Goal: Transaction & Acquisition: Purchase product/service

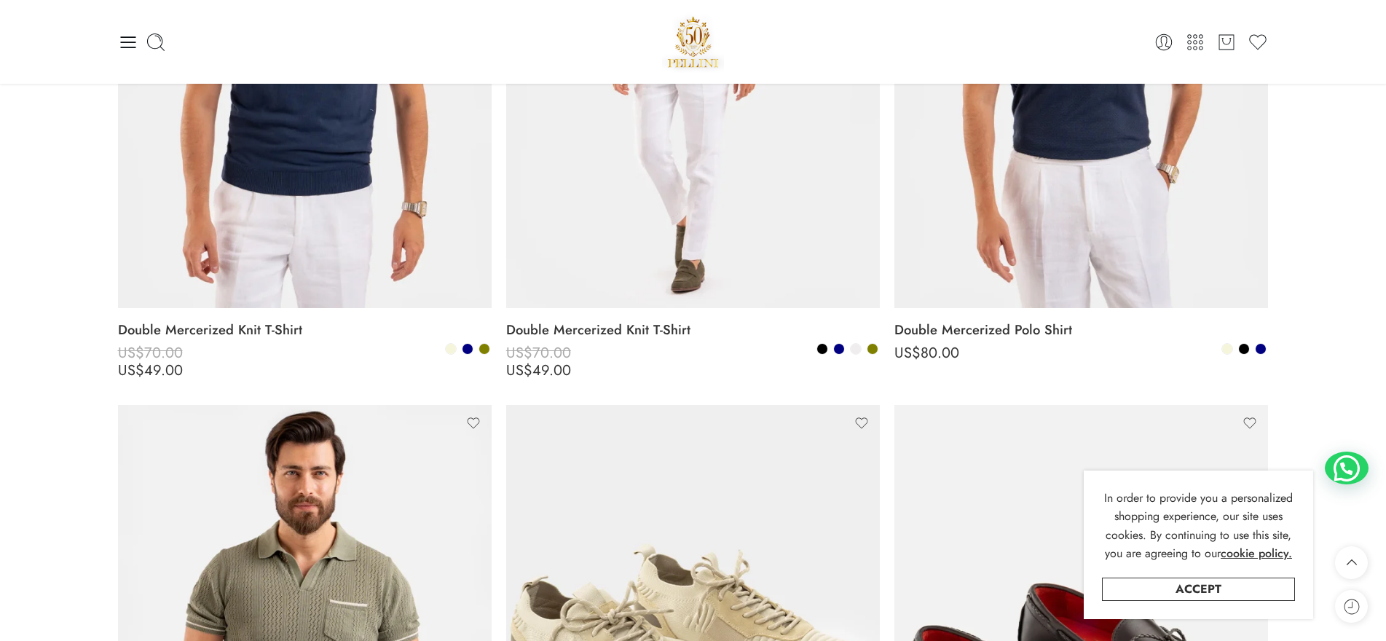
scroll to position [1603, 0]
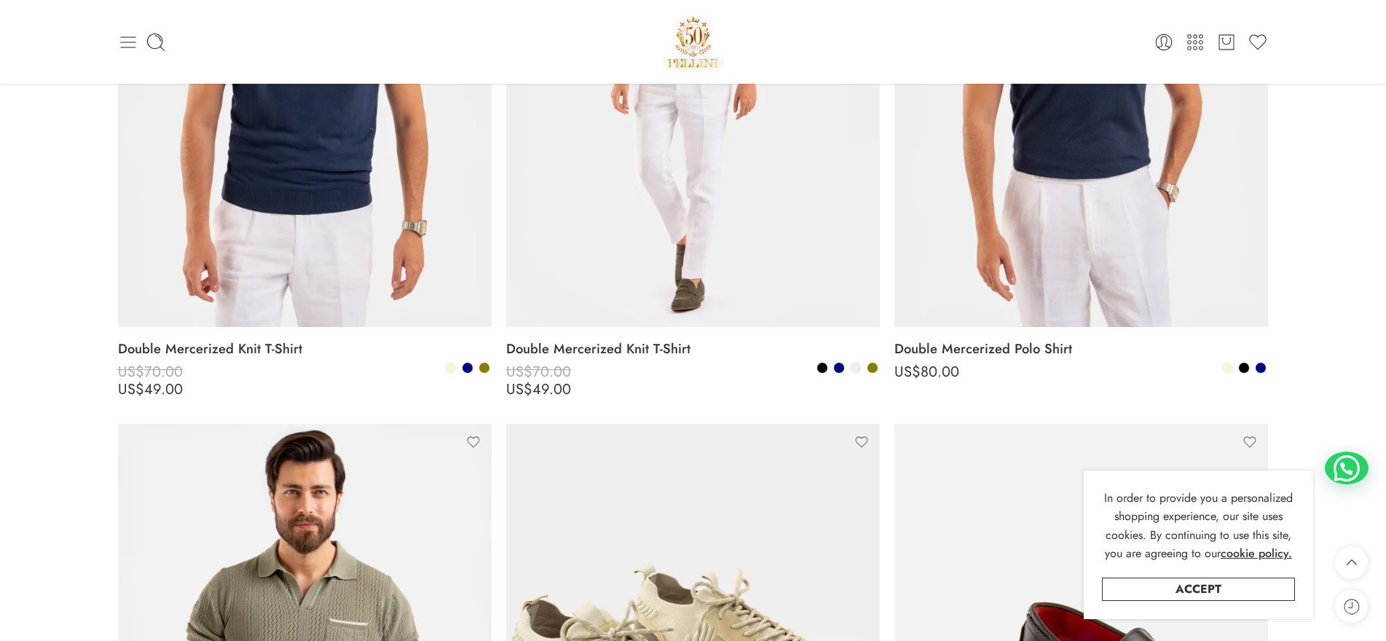
click at [127, 44] on icon at bounding box center [128, 42] width 20 height 20
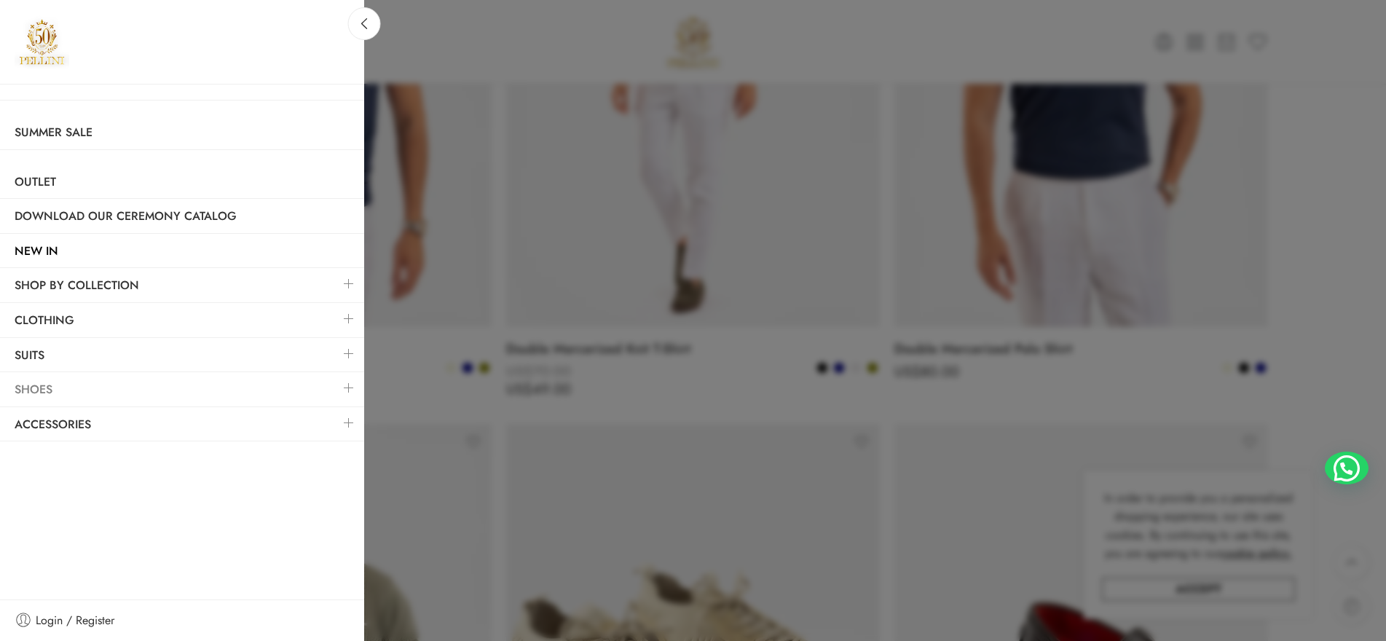
click at [39, 387] on link "Shoes" at bounding box center [182, 390] width 364 height 34
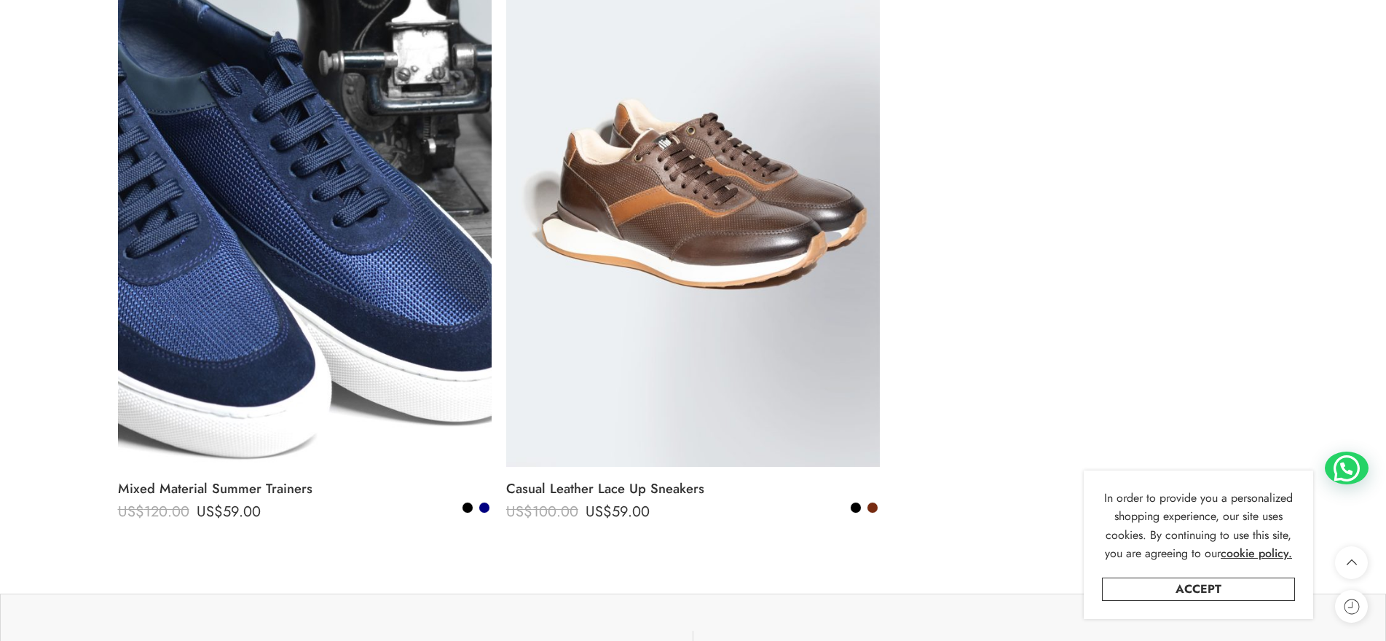
scroll to position [6993, 0]
